Goal: Task Accomplishment & Management: Use online tool/utility

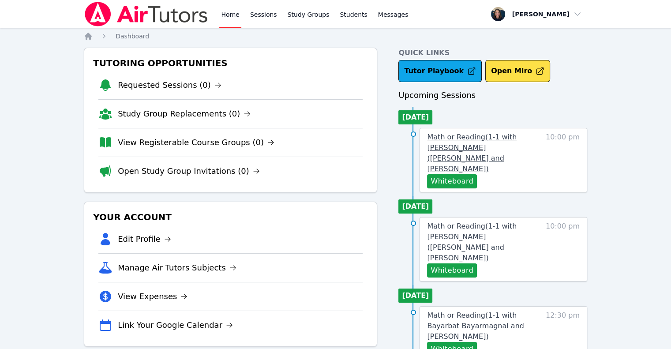
click at [455, 145] on span "Math or Reading ( 1-1 with [PERSON_NAME] ([PERSON_NAME] and [PERSON_NAME] )" at bounding box center [471, 153] width 89 height 40
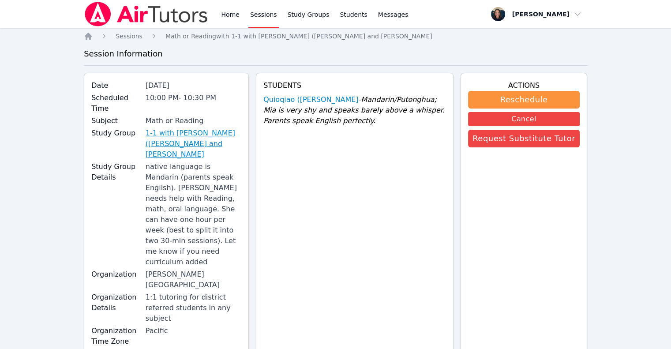
click at [194, 136] on link "1-1 with [PERSON_NAME] ([PERSON_NAME] and [PERSON_NAME]" at bounding box center [193, 144] width 96 height 32
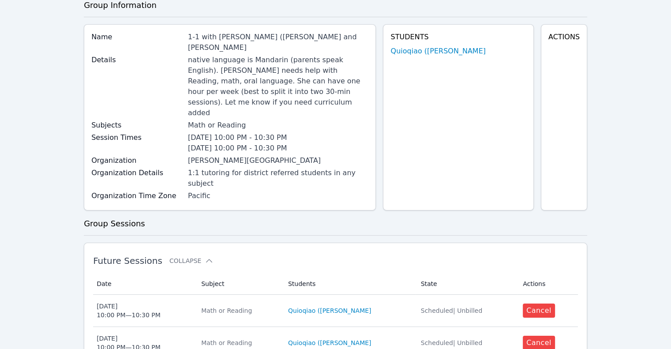
scroll to position [76, 0]
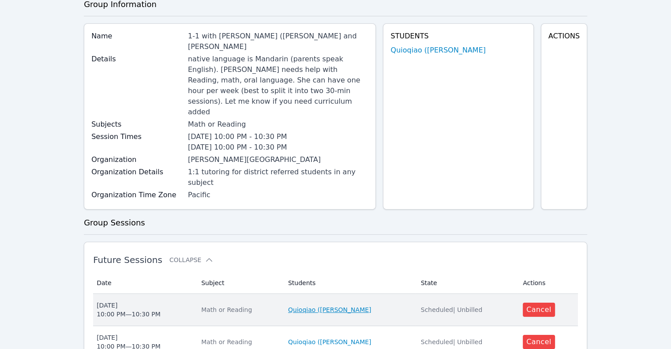
click at [329, 305] on link "Quioqiao ([PERSON_NAME]" at bounding box center [329, 309] width 83 height 9
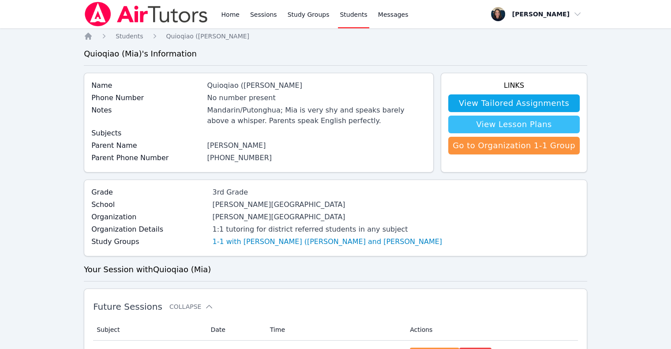
click at [531, 123] on link "View Lesson Plans" at bounding box center [513, 125] width 131 height 18
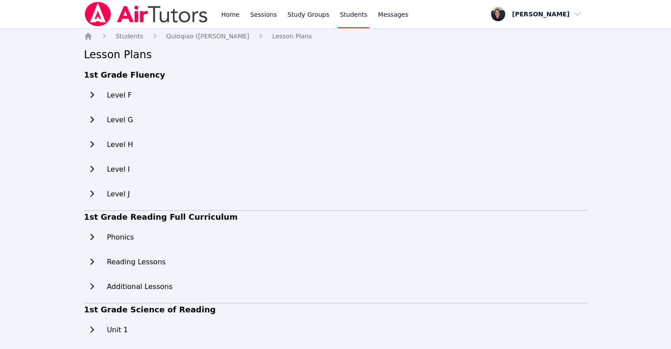
click at [89, 95] on icon at bounding box center [91, 94] width 9 height 7
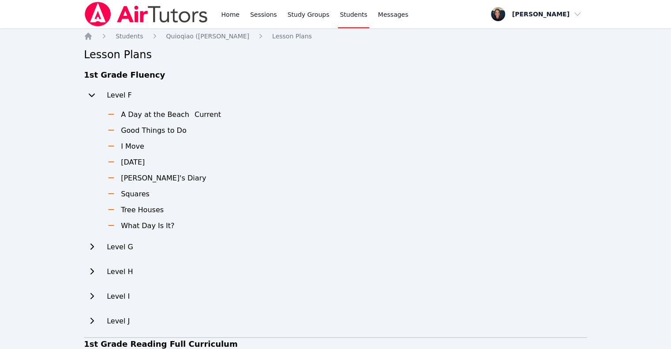
click at [93, 94] on icon at bounding box center [91, 94] width 9 height 7
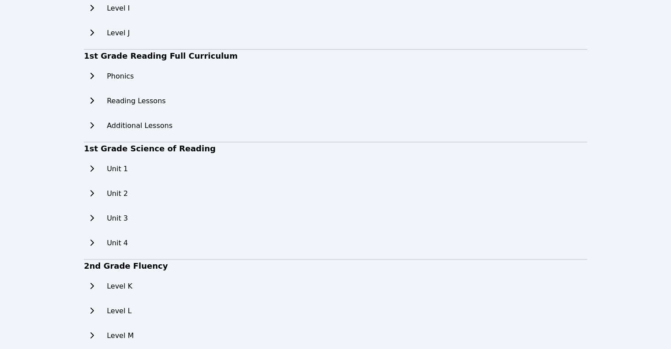
scroll to position [162, 0]
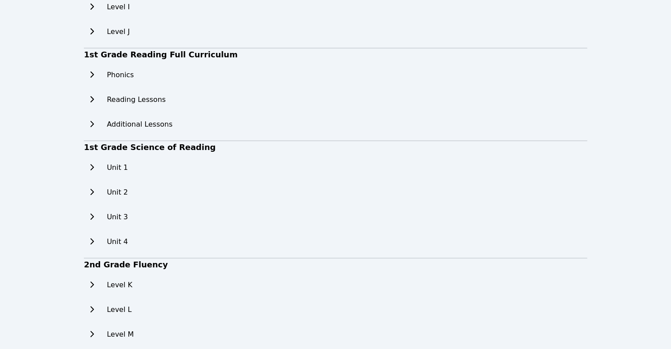
click at [94, 169] on icon at bounding box center [91, 167] width 9 height 7
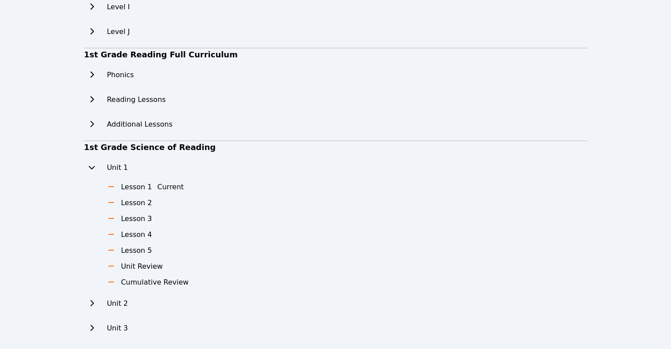
drag, startPoint x: 668, startPoint y: 80, endPoint x: 675, endPoint y: 85, distance: 8.6
click at [670, 85] on html "Home Sessions Study Groups Students Messages Open user menu [PERSON_NAME] Open …" at bounding box center [335, 12] width 671 height 349
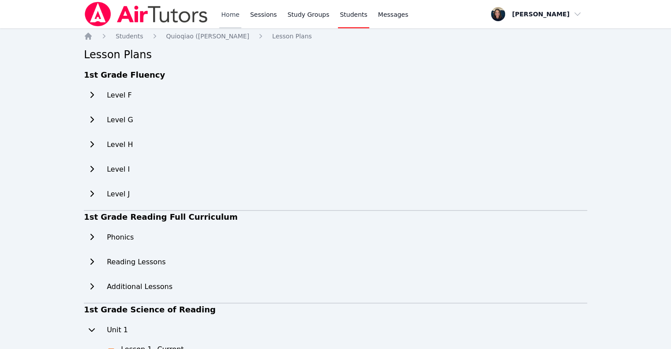
click at [225, 13] on link "Home" at bounding box center [230, 14] width 22 height 28
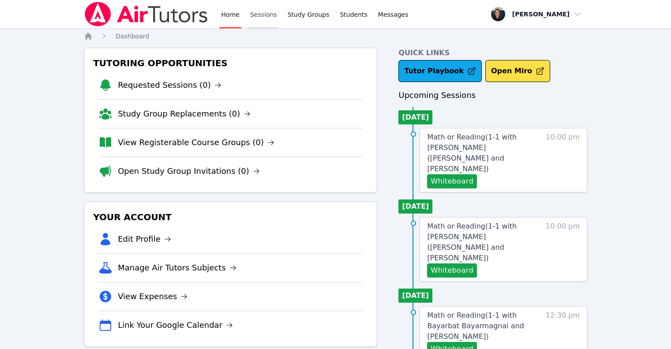
click at [262, 17] on link "Sessions" at bounding box center [263, 14] width 30 height 28
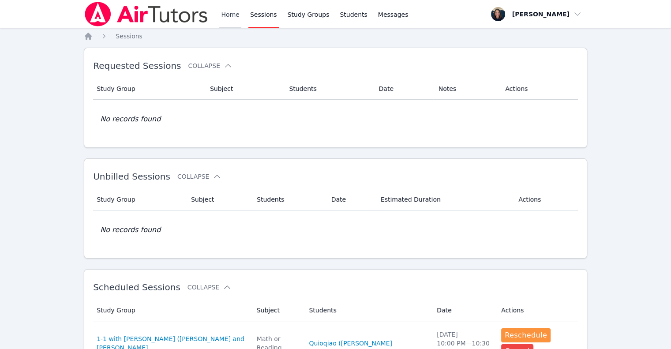
click at [235, 12] on link "Home" at bounding box center [230, 14] width 22 height 28
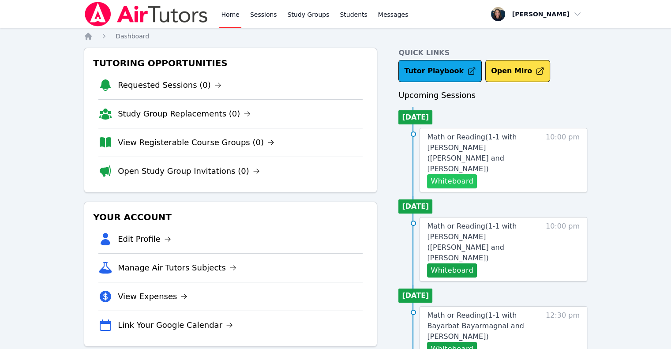
click at [459, 174] on button "Whiteboard" at bounding box center [452, 181] width 50 height 14
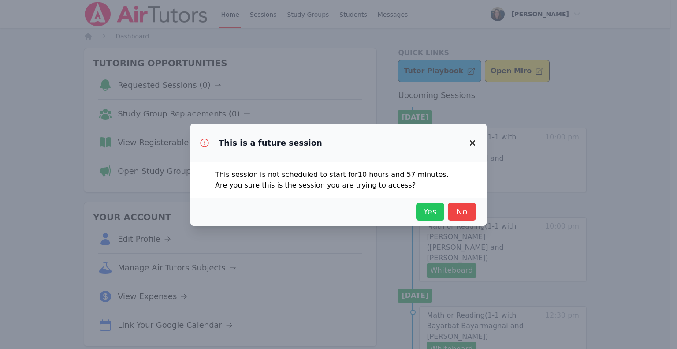
click at [432, 206] on span "Yes" at bounding box center [430, 211] width 19 height 12
